Goal: Check status: Check status

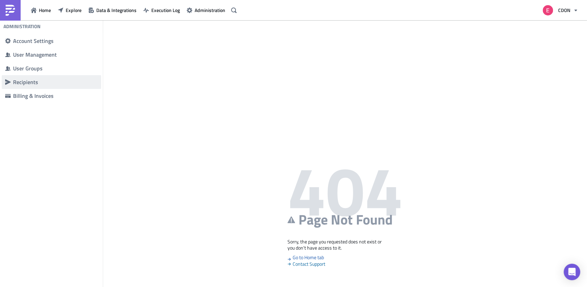
click at [33, 79] on div "Recipients" at bounding box center [55, 82] width 85 height 7
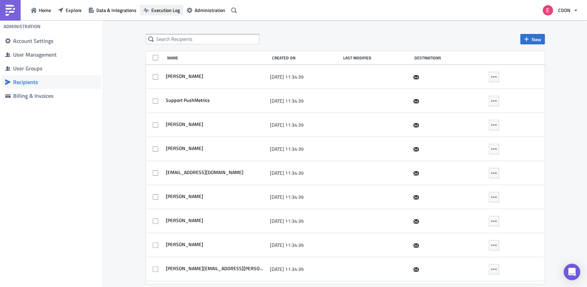
click at [170, 11] on span "Execution Log" at bounding box center [165, 10] width 29 height 7
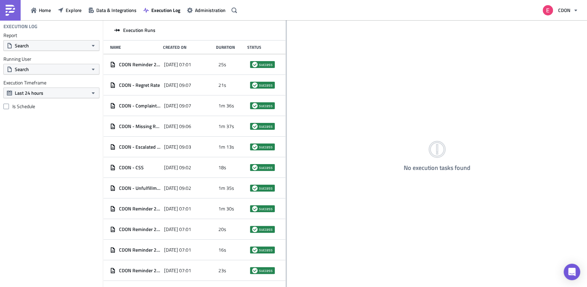
drag, startPoint x: 200, startPoint y: 75, endPoint x: 286, endPoint y: 76, distance: 85.2
click at [286, 76] on div at bounding box center [286, 154] width 1 height 268
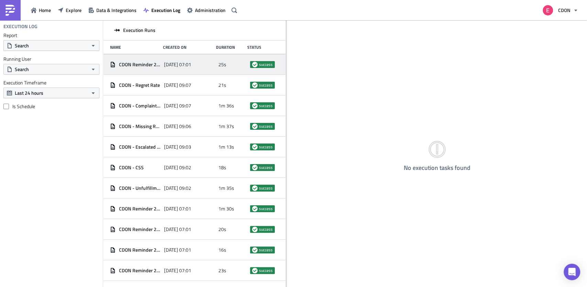
click at [173, 65] on span "[DATE] 07:01" at bounding box center [177, 65] width 27 height 6
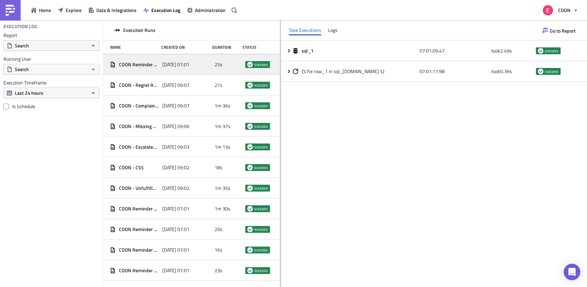
drag, startPoint x: 286, startPoint y: 81, endPoint x: 280, endPoint y: 103, distance: 22.2
click at [280, 103] on div at bounding box center [280, 154] width 1 height 268
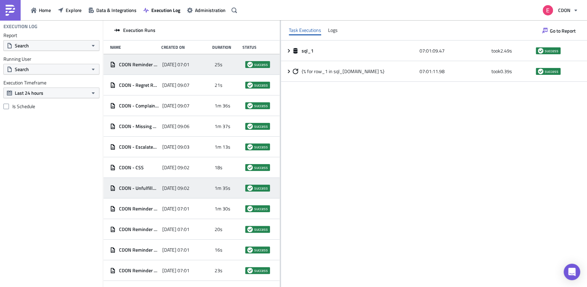
click at [166, 191] on div "[DATE] 09:02" at bounding box center [186, 188] width 49 height 12
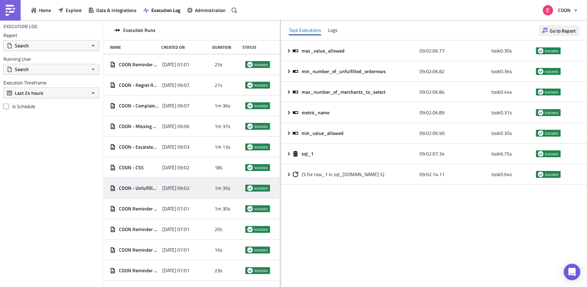
click at [440, 29] on span "Go to Report" at bounding box center [563, 30] width 26 height 7
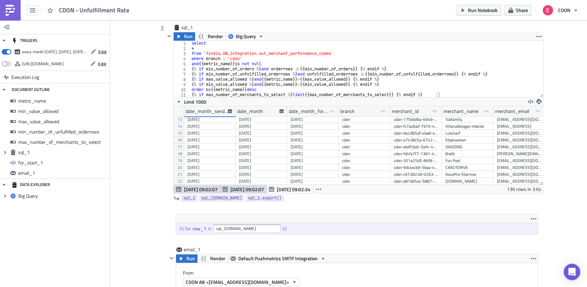
scroll to position [13, 0]
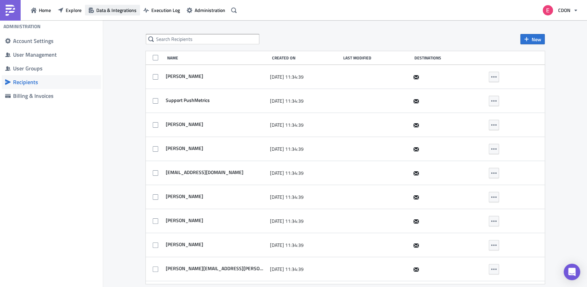
click at [119, 11] on span "Data & Integrations" at bounding box center [116, 10] width 40 height 7
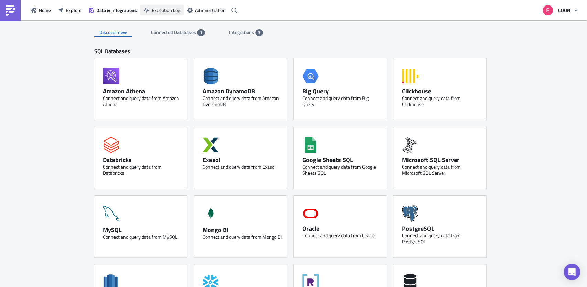
click at [172, 9] on span "Execution Log" at bounding box center [166, 10] width 29 height 7
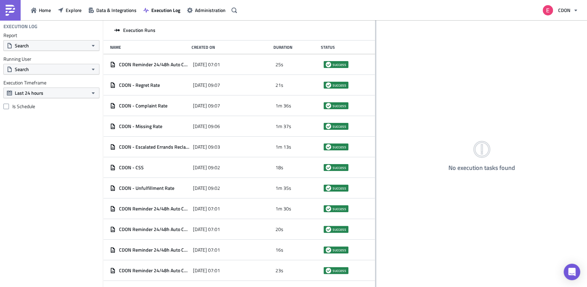
drag, startPoint x: 200, startPoint y: 131, endPoint x: 375, endPoint y: 132, distance: 175.3
click at [375, 132] on div at bounding box center [375, 154] width 1 height 268
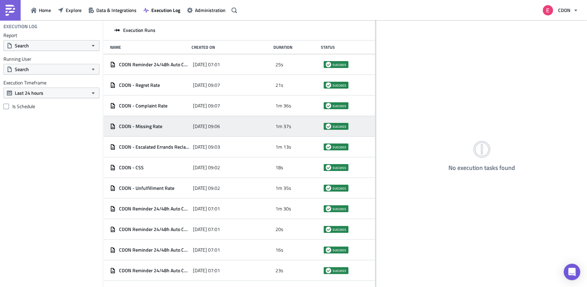
click at [207, 126] on span "[DATE] 09:06" at bounding box center [205, 126] width 27 height 6
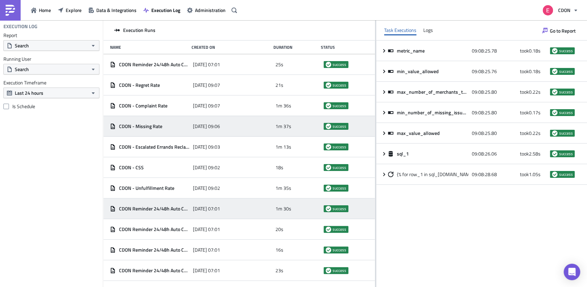
drag, startPoint x: 376, startPoint y: 213, endPoint x: 208, endPoint y: 213, distance: 168.1
click at [208, 213] on div "Execution Runs Name Created On Duration Status CDON Reminder 24/48h Auto Cancel…" at bounding box center [345, 154] width 484 height 268
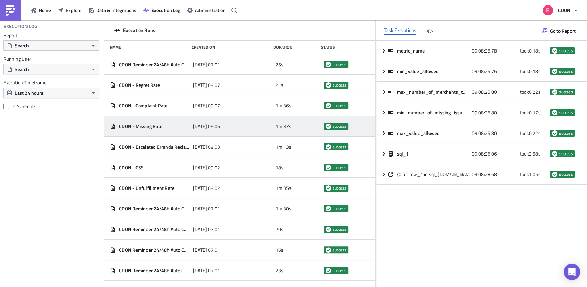
click at [440, 215] on div "metric_name 09:08:25.78 took 0.18 s success min_value_allowed 09:08:25.76 took …" at bounding box center [481, 164] width 211 height 246
click at [440, 32] on span "Go to Report" at bounding box center [563, 30] width 26 height 7
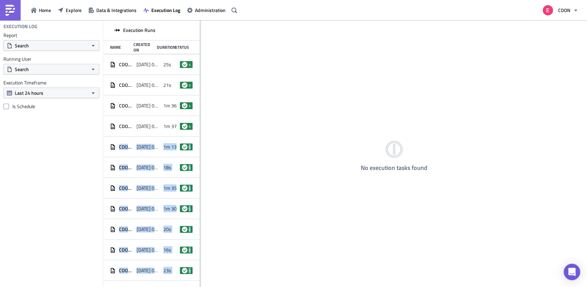
drag, startPoint x: 199, startPoint y: 126, endPoint x: 208, endPoint y: 126, distance: 9.3
click at [208, 126] on div "Execution Runs Name Created On Duration Status CDON Reminder 24/48h Auto Cancel…" at bounding box center [345, 154] width 484 height 268
click at [214, 131] on div "No execution tasks found" at bounding box center [394, 154] width 386 height 268
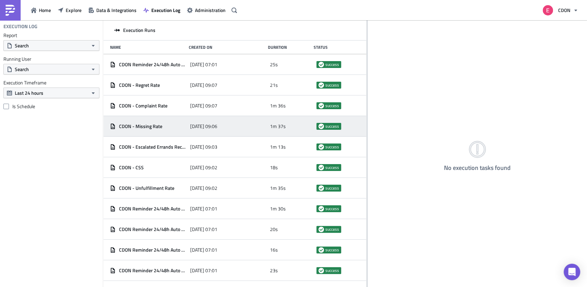
drag, startPoint x: 200, startPoint y: 131, endPoint x: 380, endPoint y: 134, distance: 179.4
click at [367, 135] on div at bounding box center [366, 154] width 1 height 268
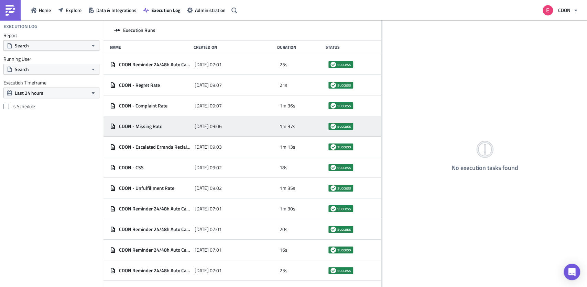
click at [137, 126] on span "CDON - Missing Rate" at bounding box center [140, 126] width 43 height 6
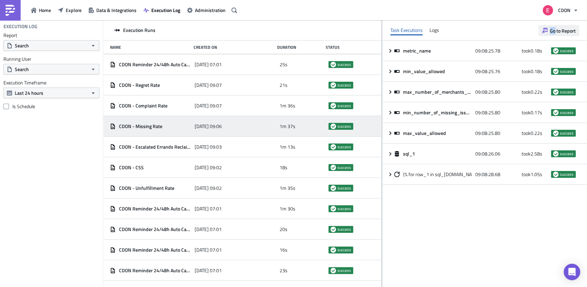
click at [440, 31] on span "Go to Report" at bounding box center [563, 30] width 26 height 7
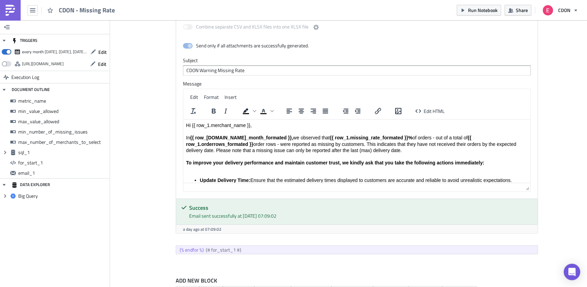
scroll to position [736, 0]
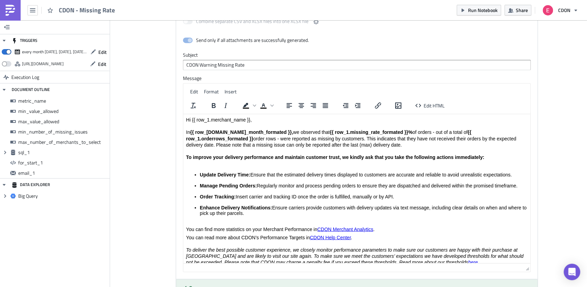
drag, startPoint x: 526, startPoint y: 181, endPoint x: 531, endPoint y: 269, distance: 88.1
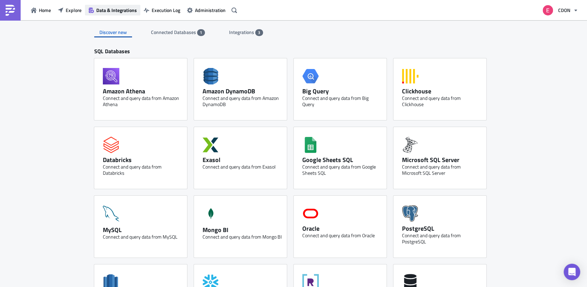
click at [121, 5] on button "Data & Integrations" at bounding box center [112, 10] width 55 height 11
click at [114, 10] on span "Data & Integrations" at bounding box center [116, 10] width 41 height 7
click at [63, 10] on icon "button" at bounding box center [60, 10] width 5 height 5
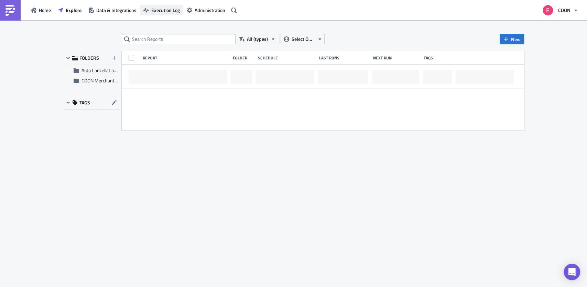
click at [155, 11] on span "Execution Log" at bounding box center [165, 10] width 29 height 7
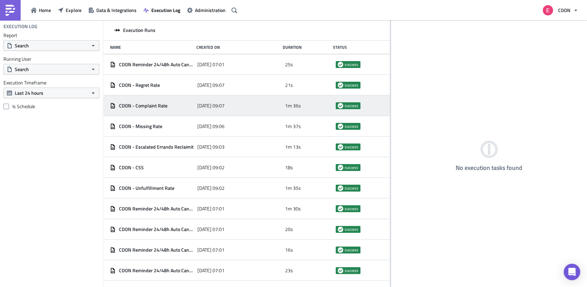
drag, startPoint x: 200, startPoint y: 110, endPoint x: 390, endPoint y: 112, distance: 190.1
click at [390, 112] on div at bounding box center [390, 154] width 1 height 268
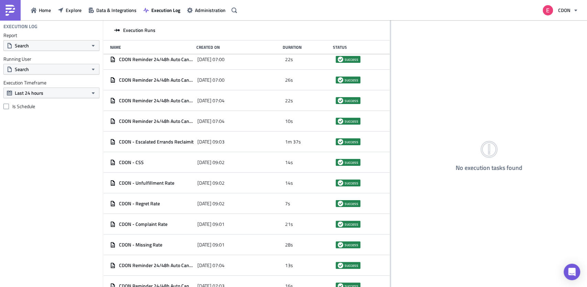
scroll to position [708, 0]
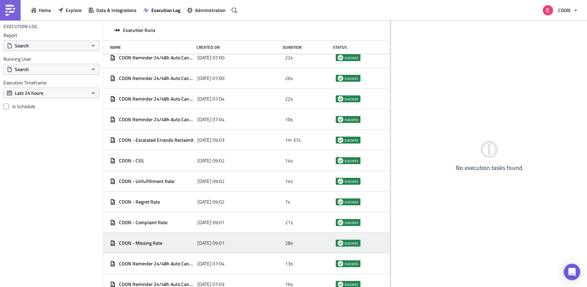
click at [221, 215] on span "[DATE] 09:01" at bounding box center [210, 243] width 27 height 6
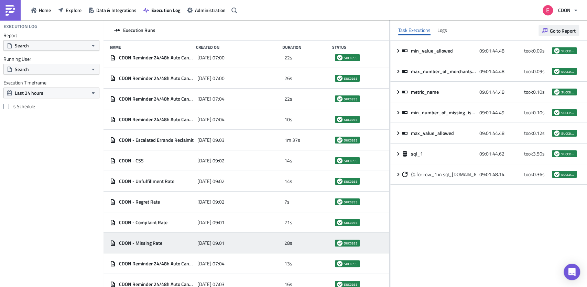
click at [440, 30] on span "Go to Report" at bounding box center [563, 30] width 26 height 7
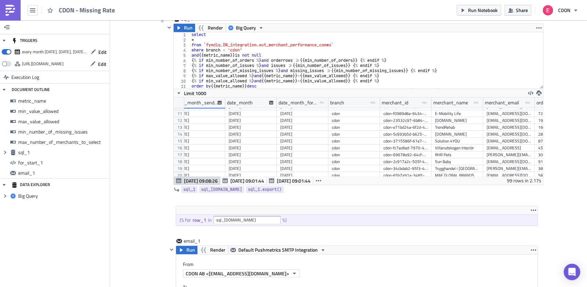
scroll to position [0, 11]
